Goal: Task Accomplishment & Management: Use online tool/utility

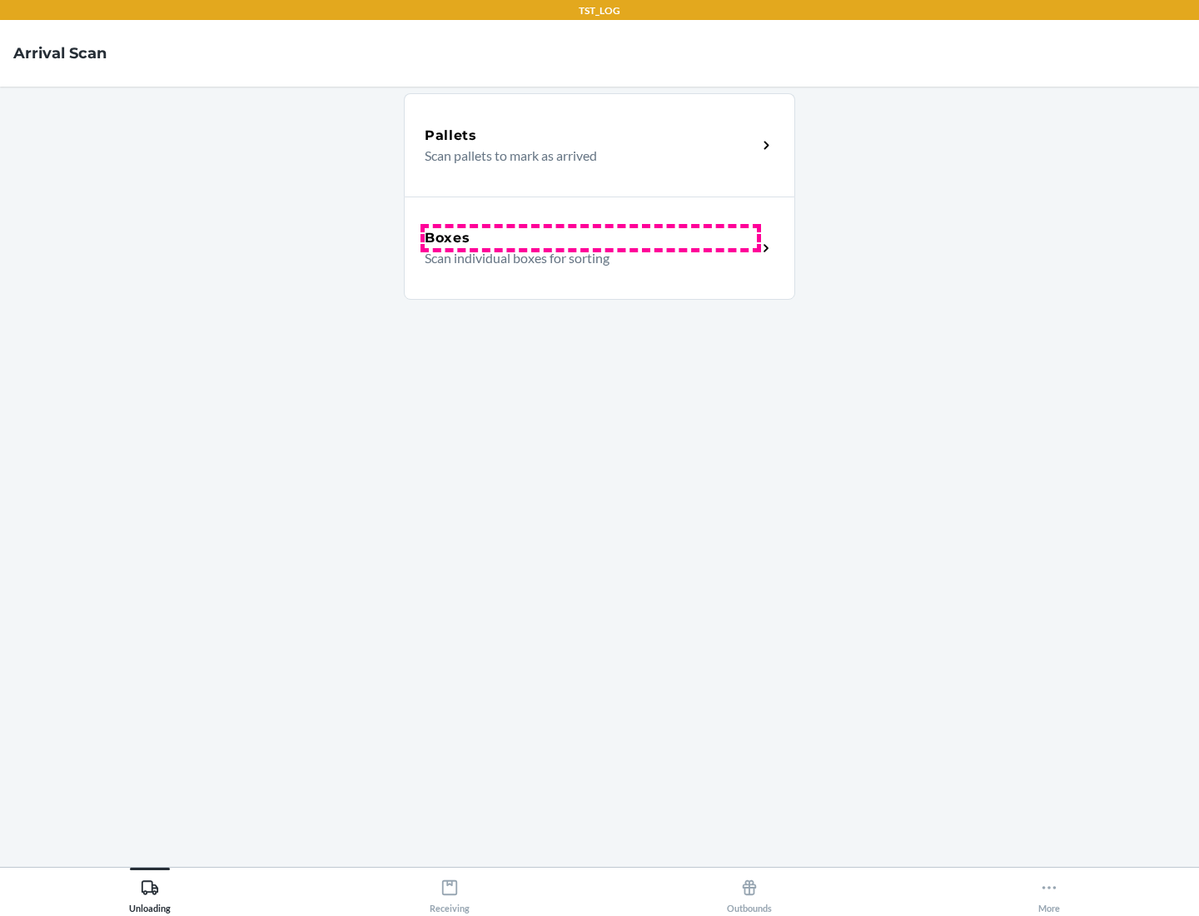
click at [590, 238] on div "Boxes" at bounding box center [591, 238] width 332 height 20
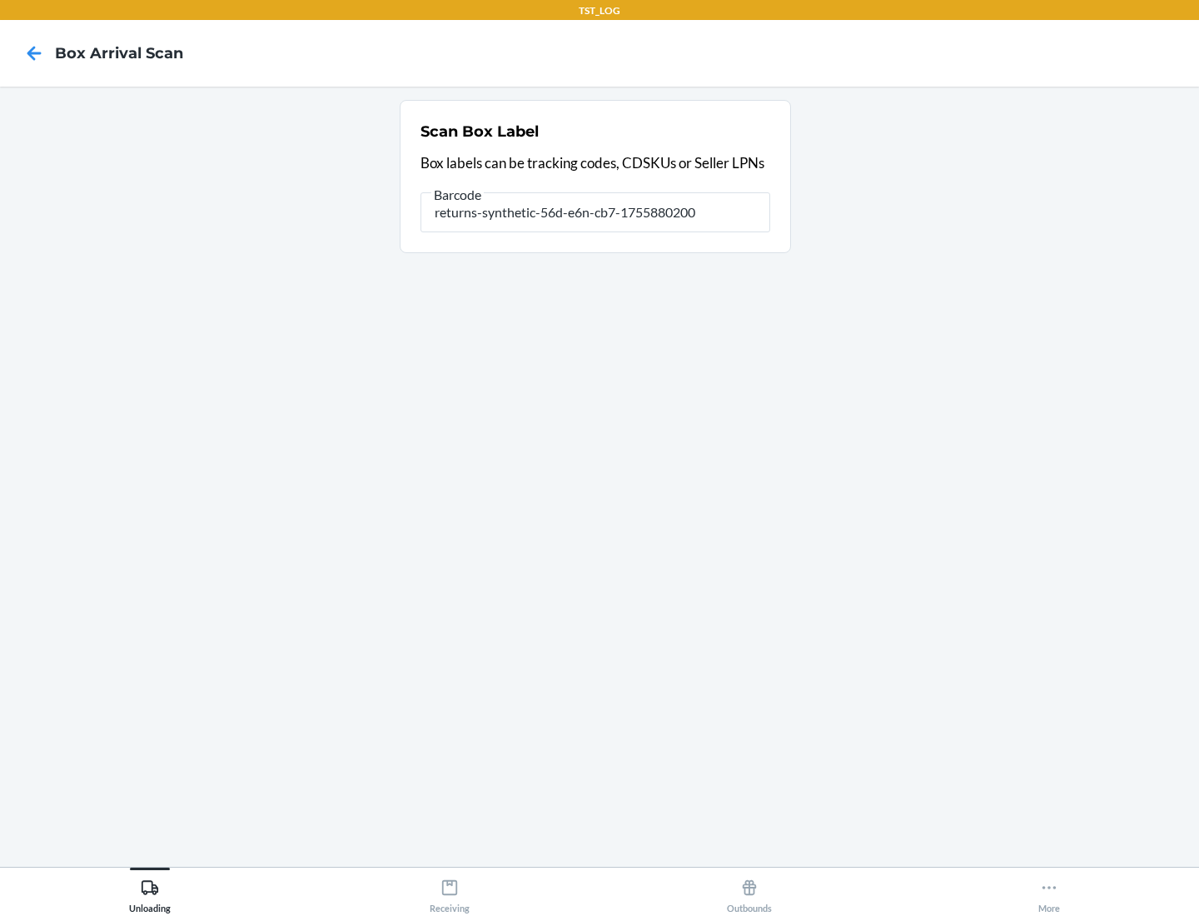
type input "returns-synthetic-56d-e6n-cb7-1755880200"
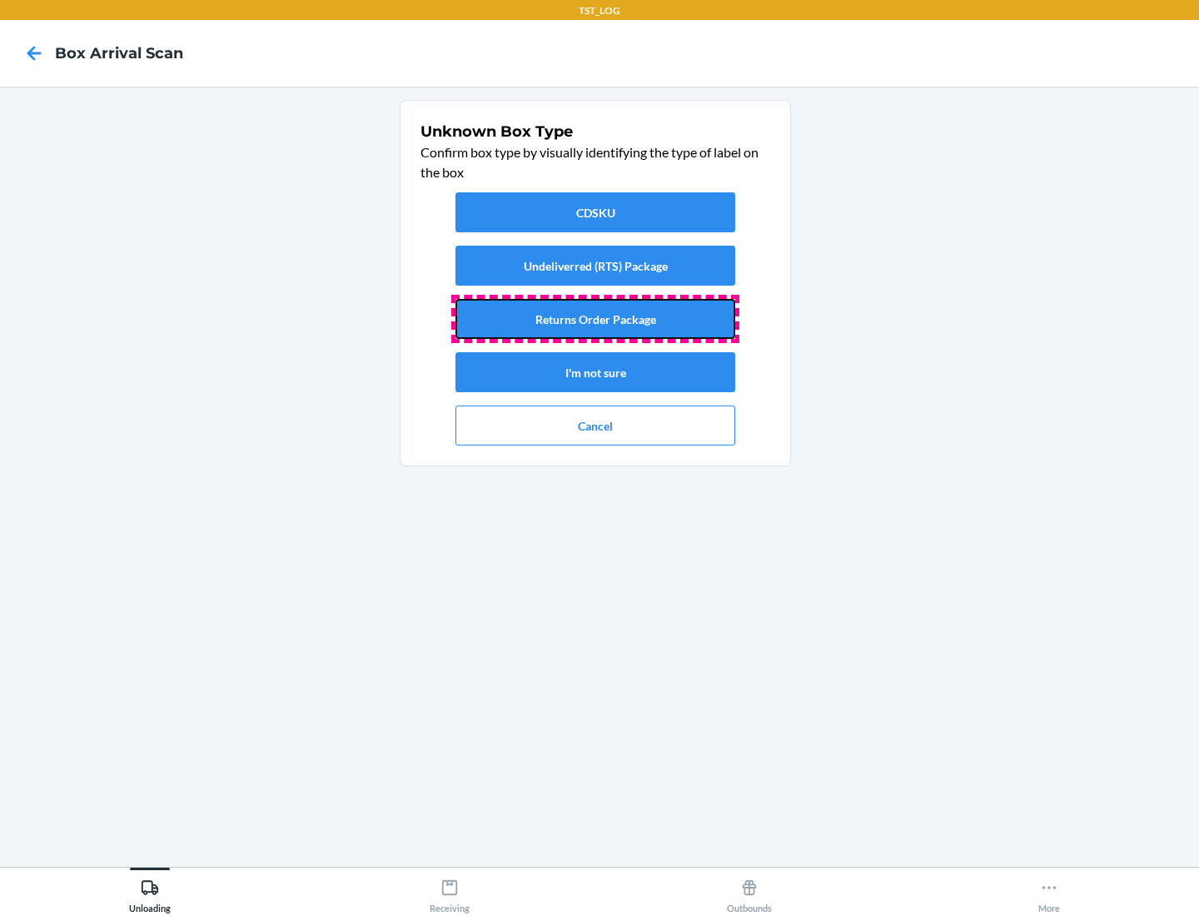
click at [595, 319] on button "Returns Order Package" at bounding box center [596, 319] width 280 height 40
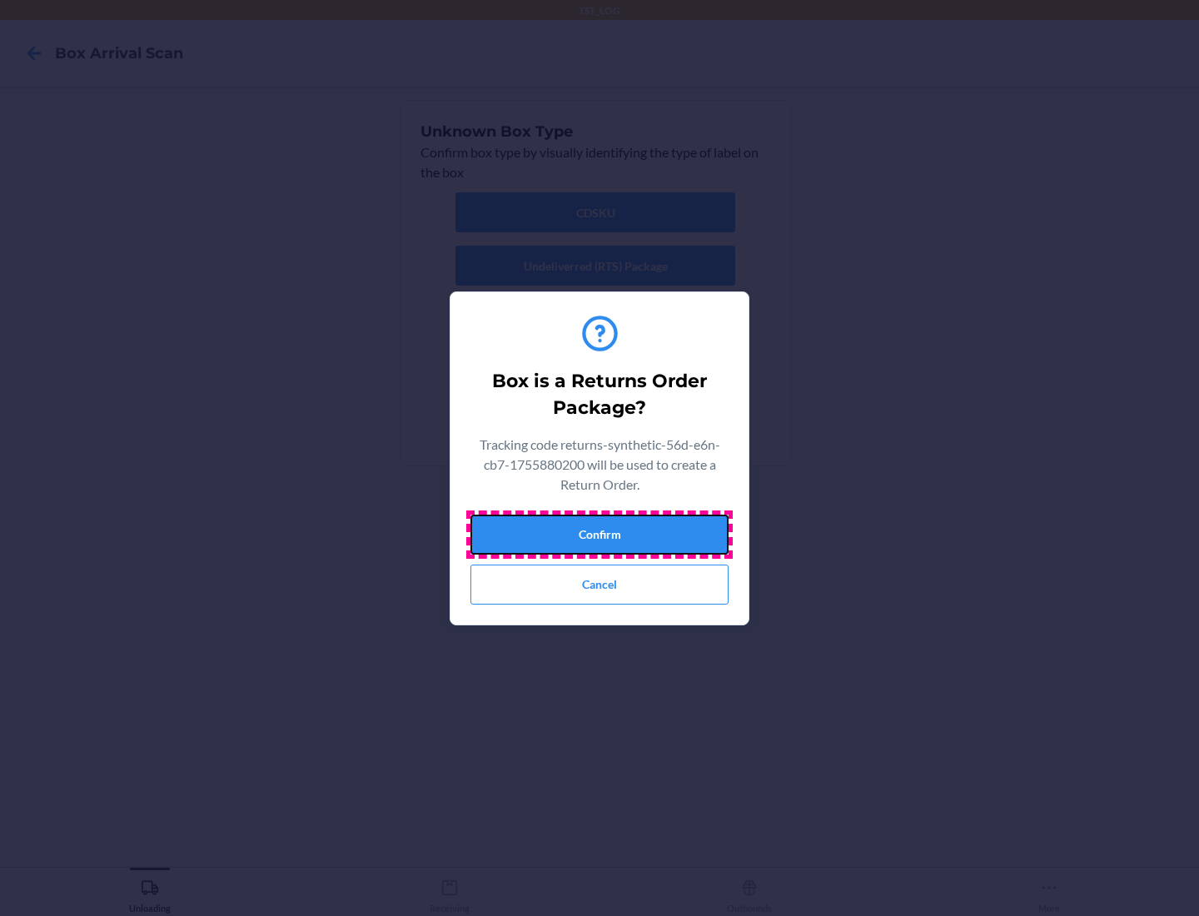
click at [600, 534] on button "Confirm" at bounding box center [599, 535] width 258 height 40
